Goal: Navigation & Orientation: Understand site structure

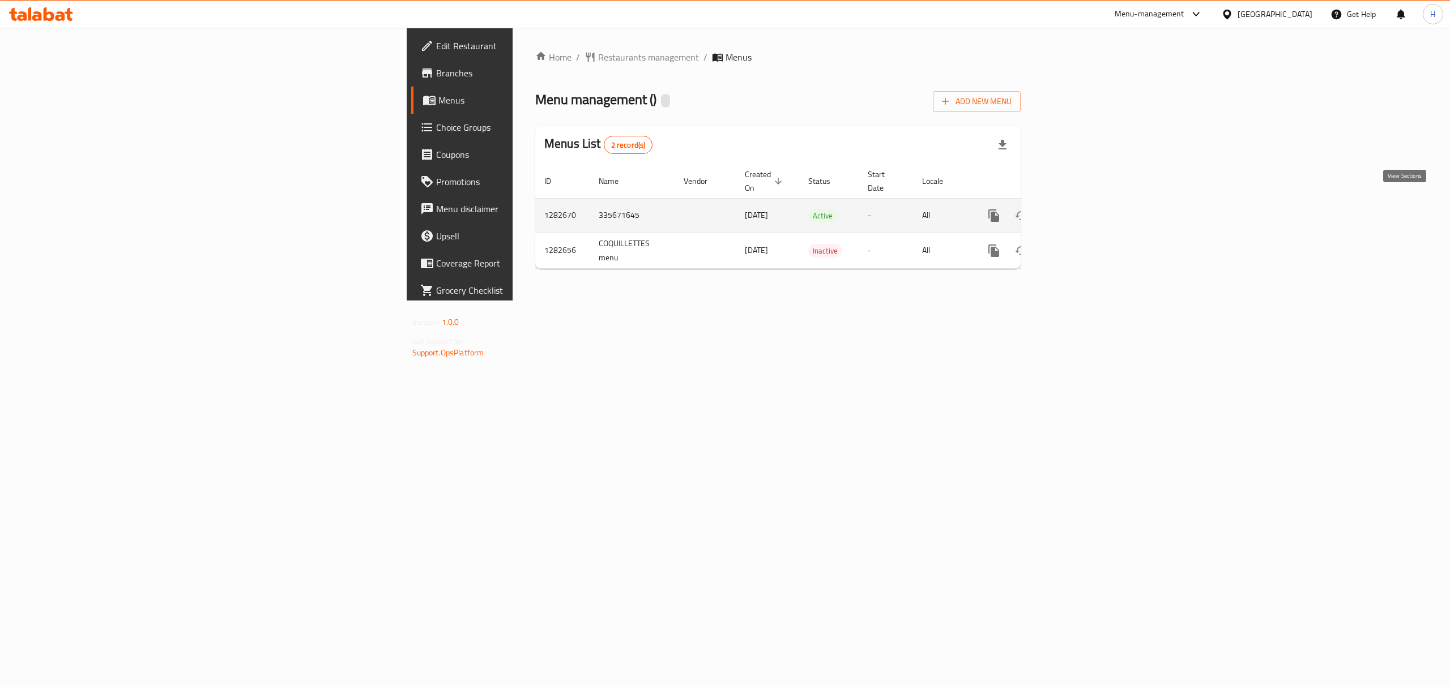
click at [1089, 202] on link "enhanced table" at bounding box center [1075, 215] width 27 height 27
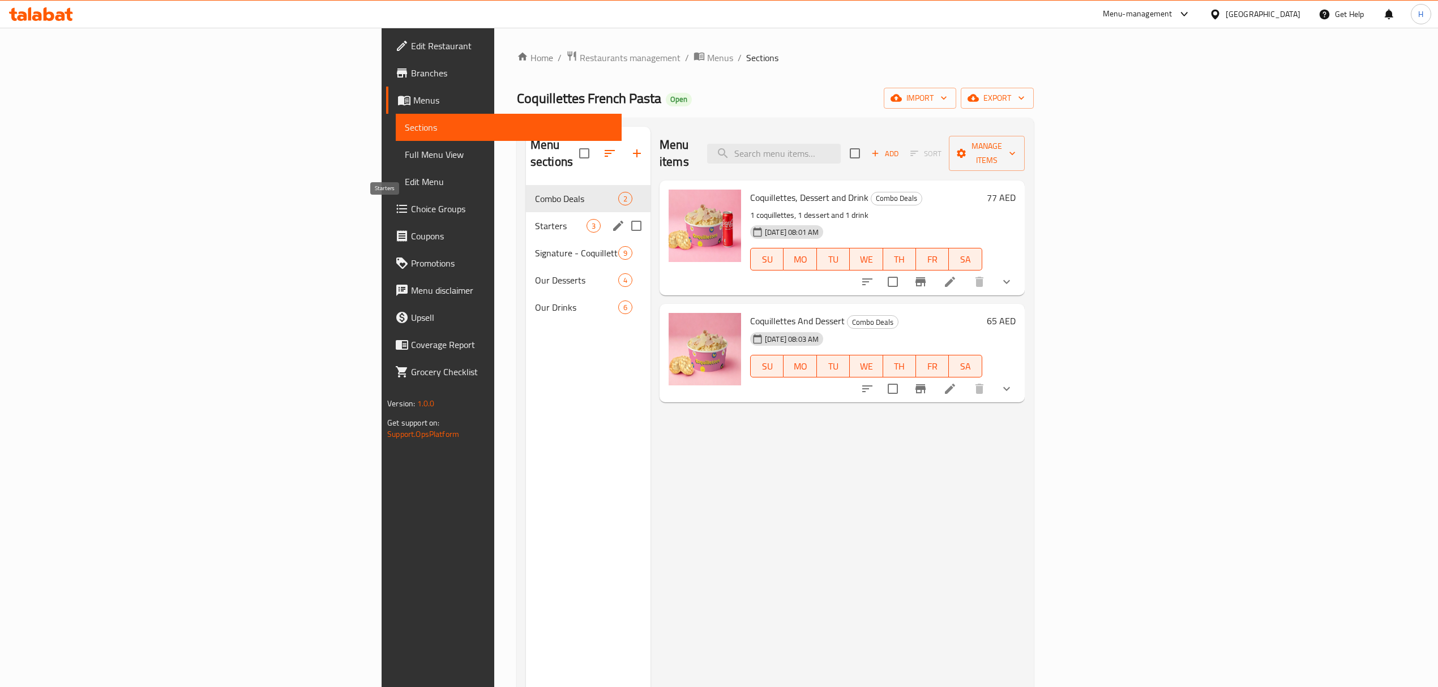
click at [535, 219] on span "Starters" at bounding box center [561, 226] width 52 height 14
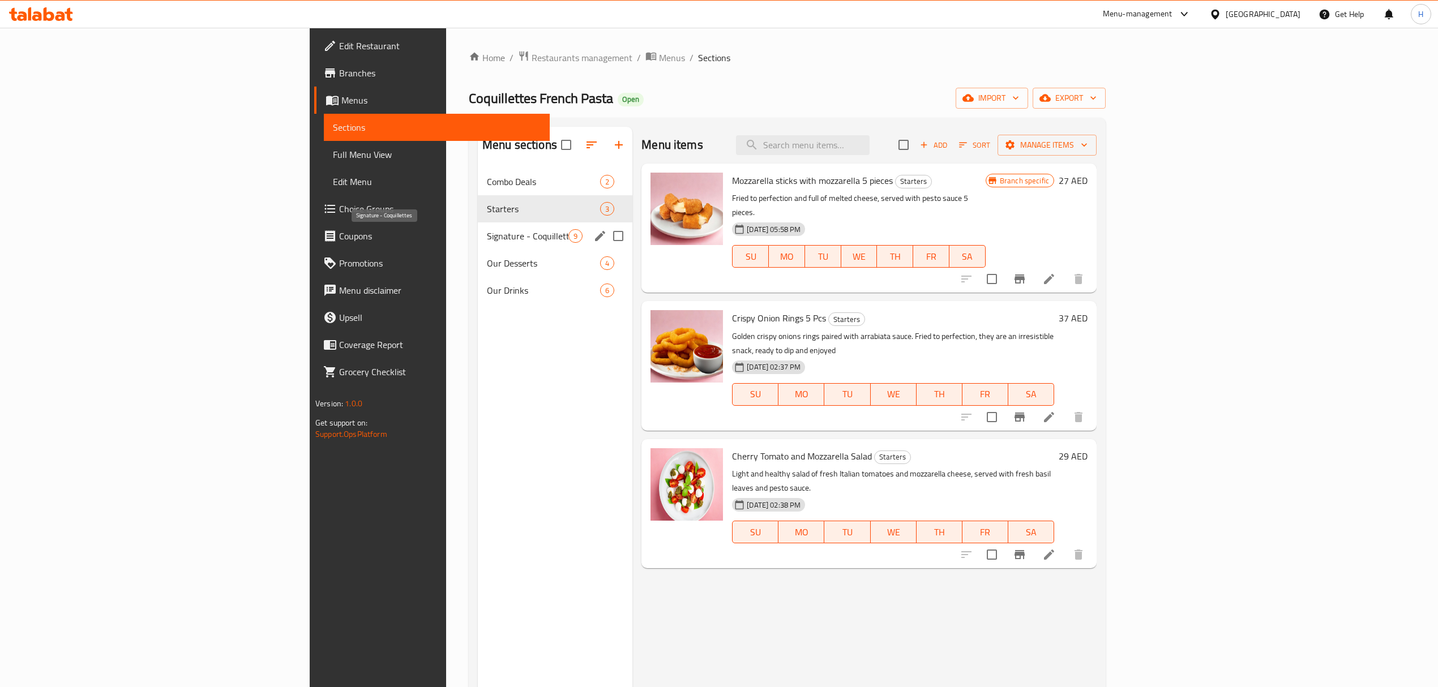
click at [487, 230] on span "Signature - Coquillettes" at bounding box center [528, 236] width 82 height 14
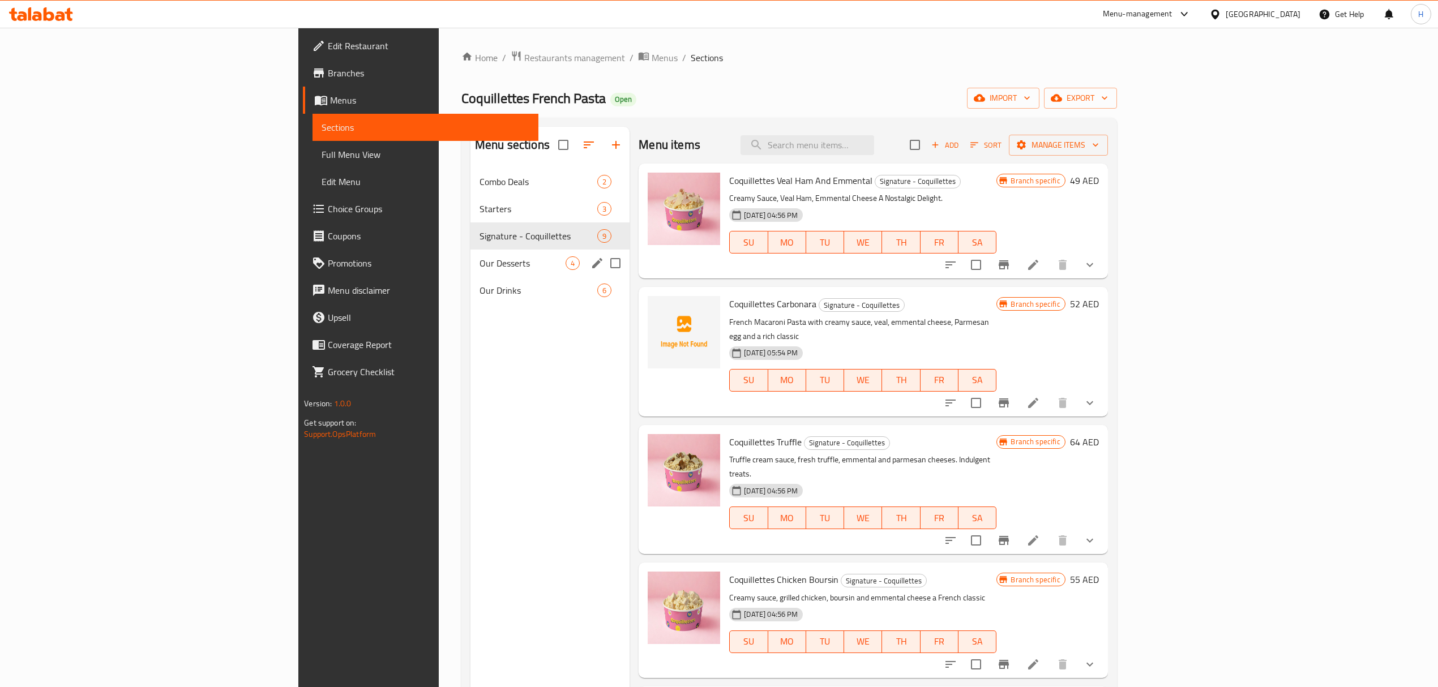
click at [471, 271] on div "Our Desserts 4" at bounding box center [550, 263] width 159 height 27
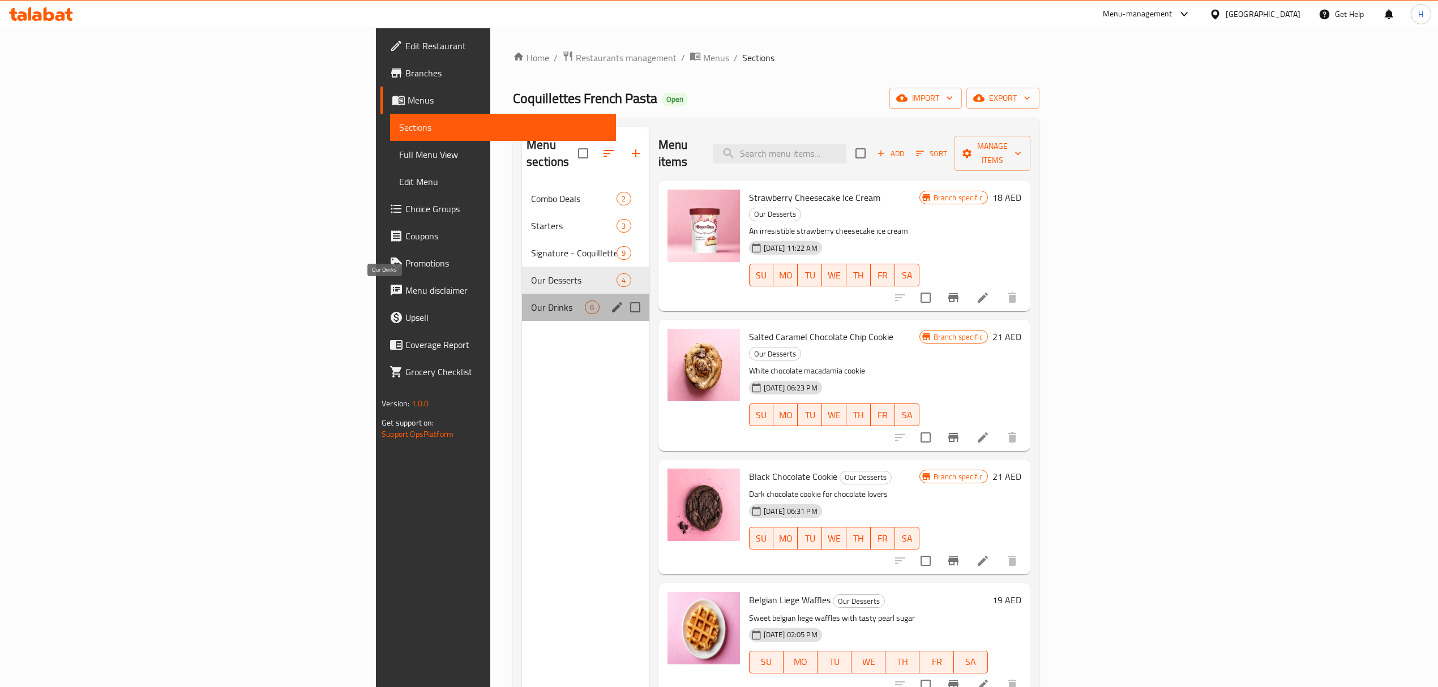
click at [531, 301] on span "Our Drinks" at bounding box center [558, 308] width 54 height 14
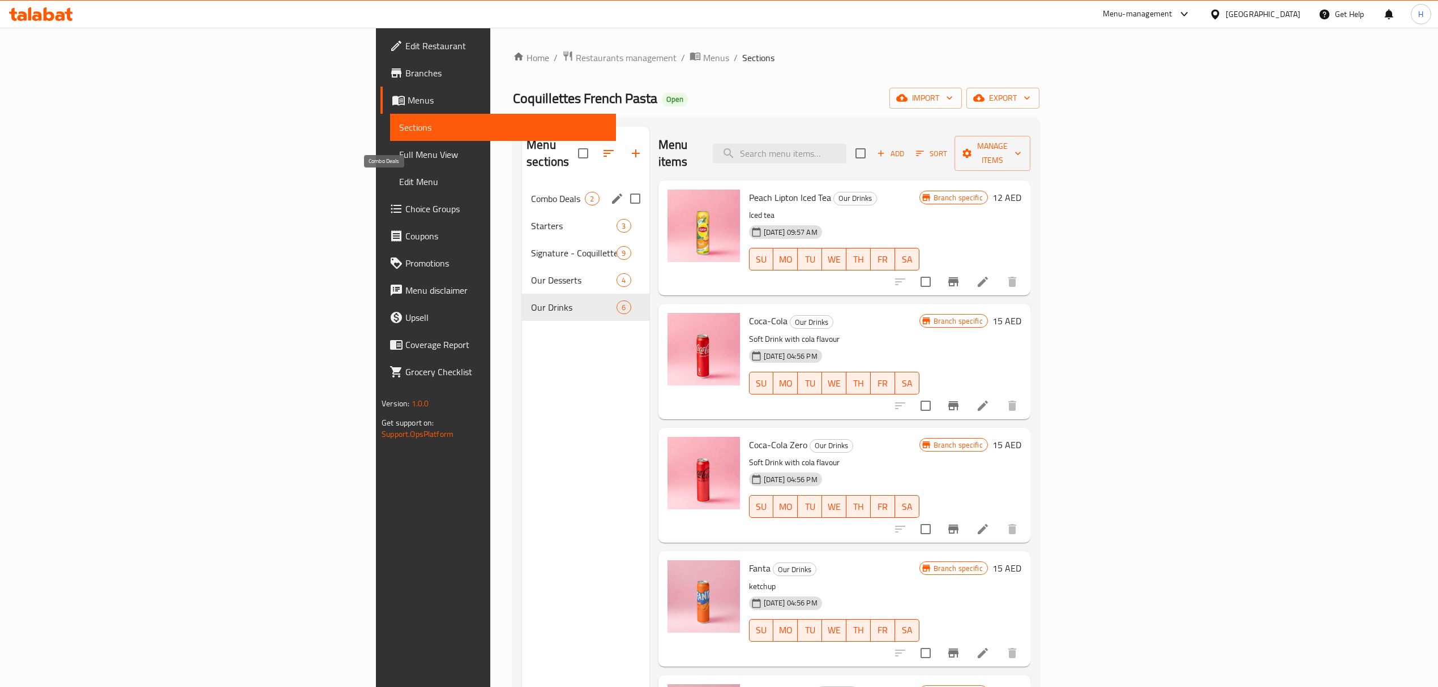
click at [531, 192] on span "Combo Deals" at bounding box center [558, 199] width 54 height 14
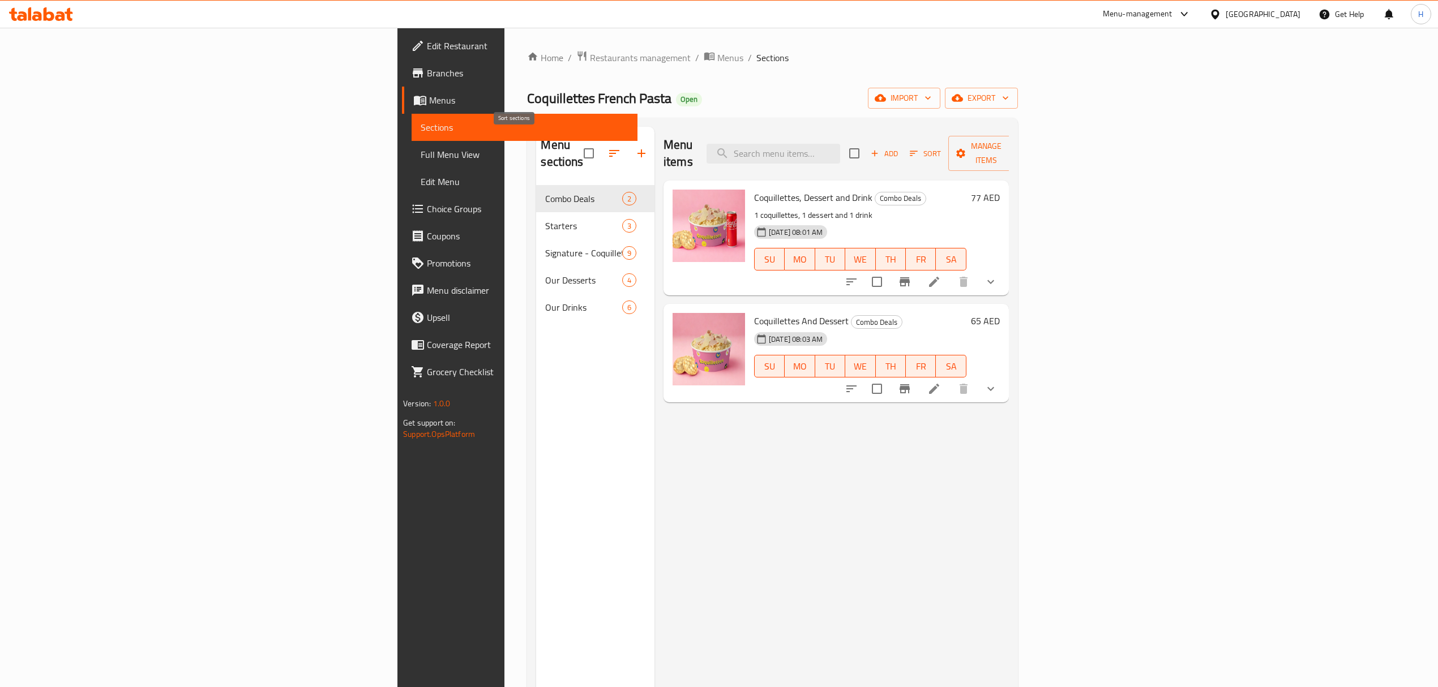
click at [608, 147] on icon "button" at bounding box center [615, 154] width 14 height 14
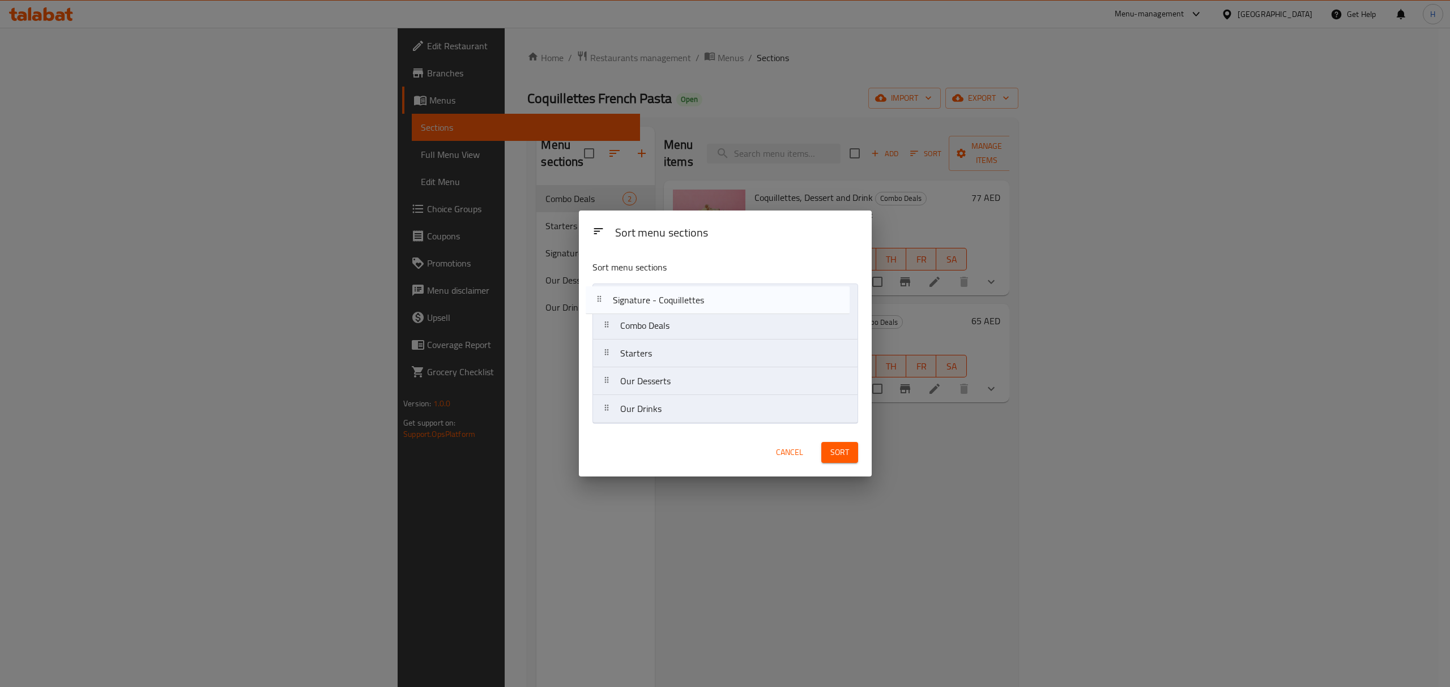
drag, startPoint x: 712, startPoint y: 360, endPoint x: 704, endPoint y: 293, distance: 67.3
click at [704, 293] on nav "Combo Deals Starters Signature - Coquillettes Our Desserts Our Drinks" at bounding box center [725, 354] width 266 height 140
drag, startPoint x: 690, startPoint y: 354, endPoint x: 689, endPoint y: 314, distance: 40.2
click at [689, 314] on nav "Signature - Coquillettes Combo Deals Starters Our Desserts Our Drinks" at bounding box center [725, 354] width 266 height 140
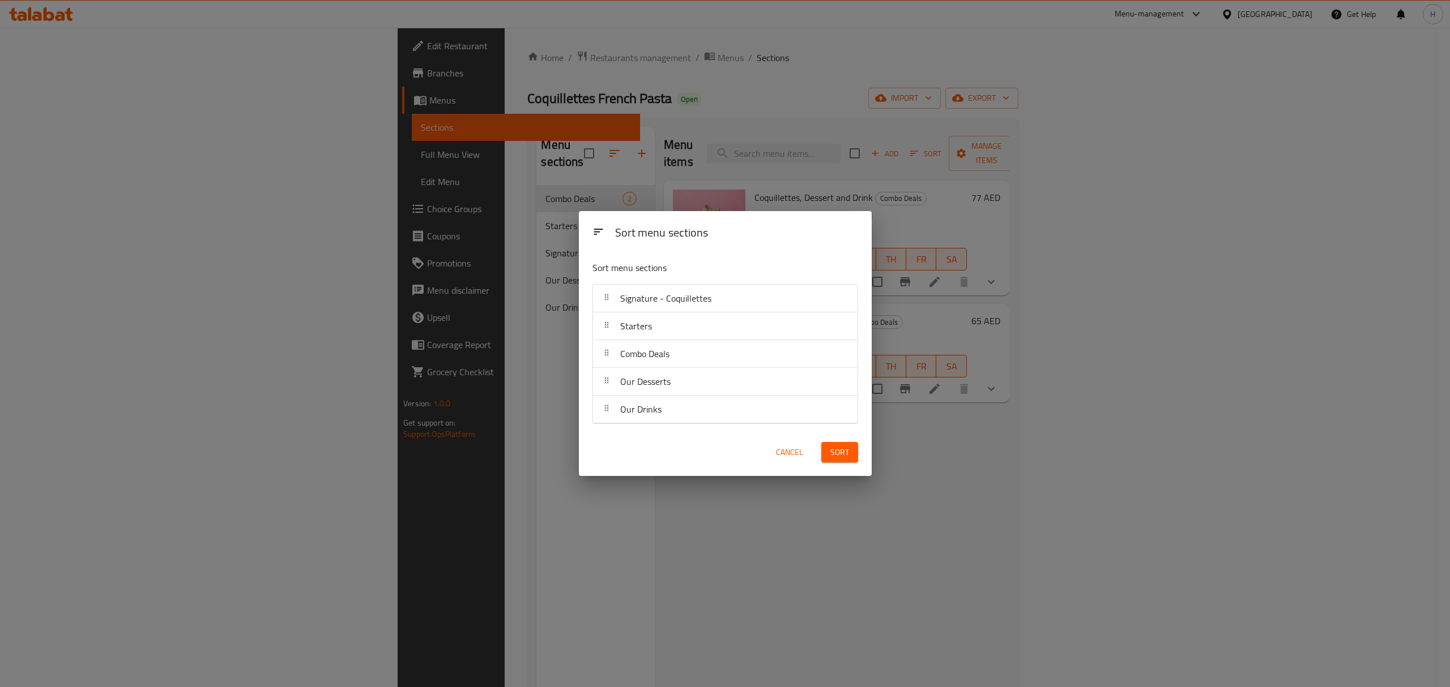
click at [694, 417] on div "Our Drinks" at bounding box center [724, 409] width 255 height 27
click at [837, 454] on span "Sort" at bounding box center [839, 453] width 19 height 14
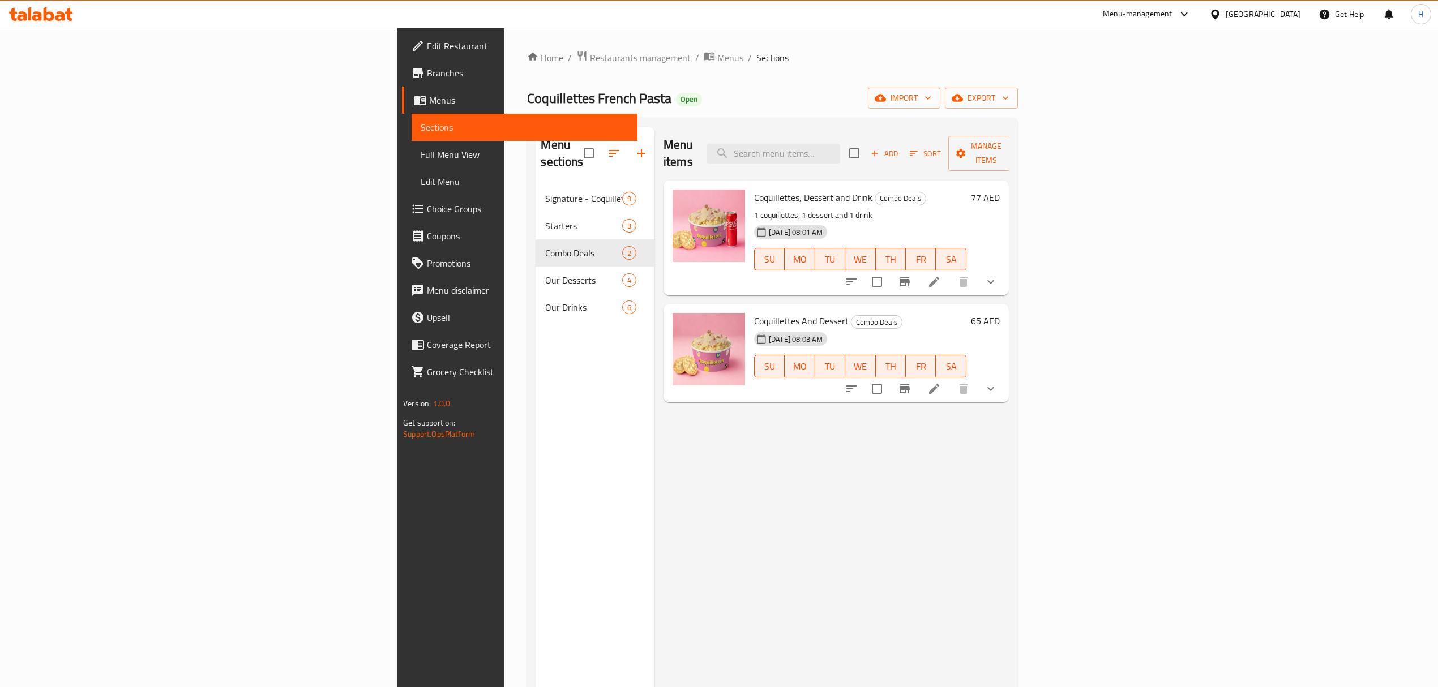
click at [402, 82] on link "Branches" at bounding box center [520, 72] width 236 height 27
